Goal: Navigation & Orientation: Find specific page/section

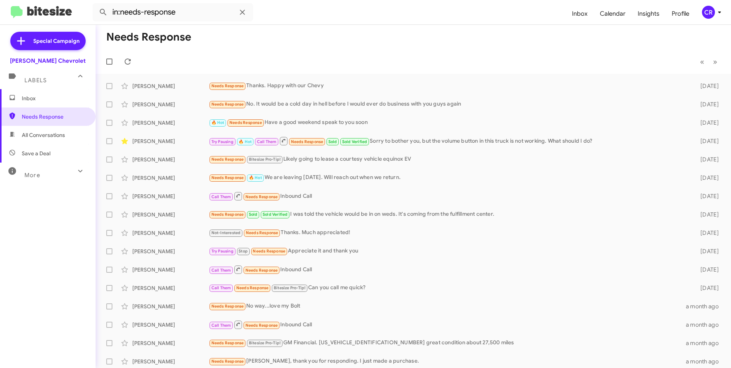
click at [49, 139] on span "All Conversations" at bounding box center [48, 135] width 96 height 18
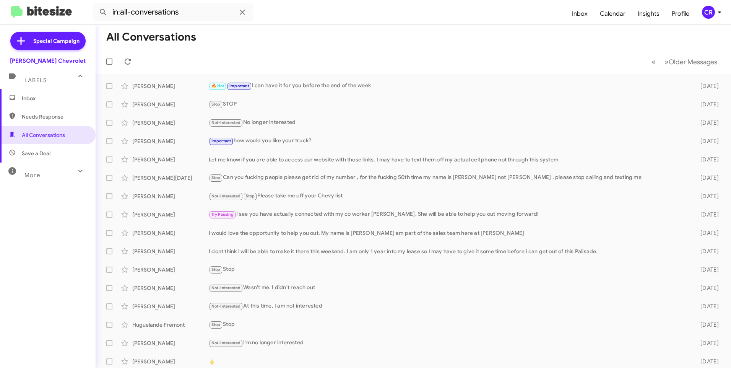
click at [49, 155] on span "Save a Deal" at bounding box center [36, 154] width 29 height 8
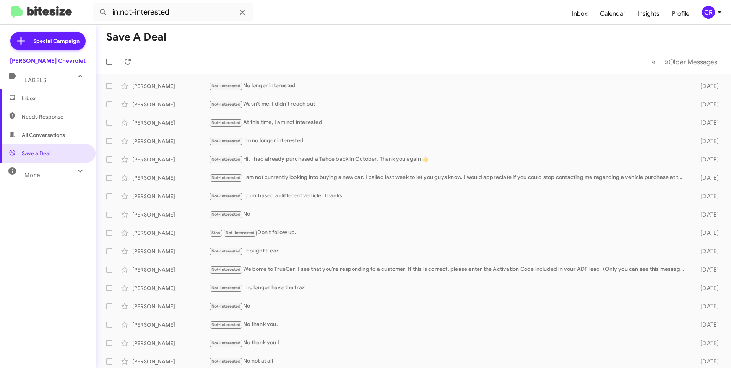
click at [51, 115] on span "Needs Response" at bounding box center [54, 117] width 65 height 8
type input "in:needs-response"
